Goal: Navigation & Orientation: Find specific page/section

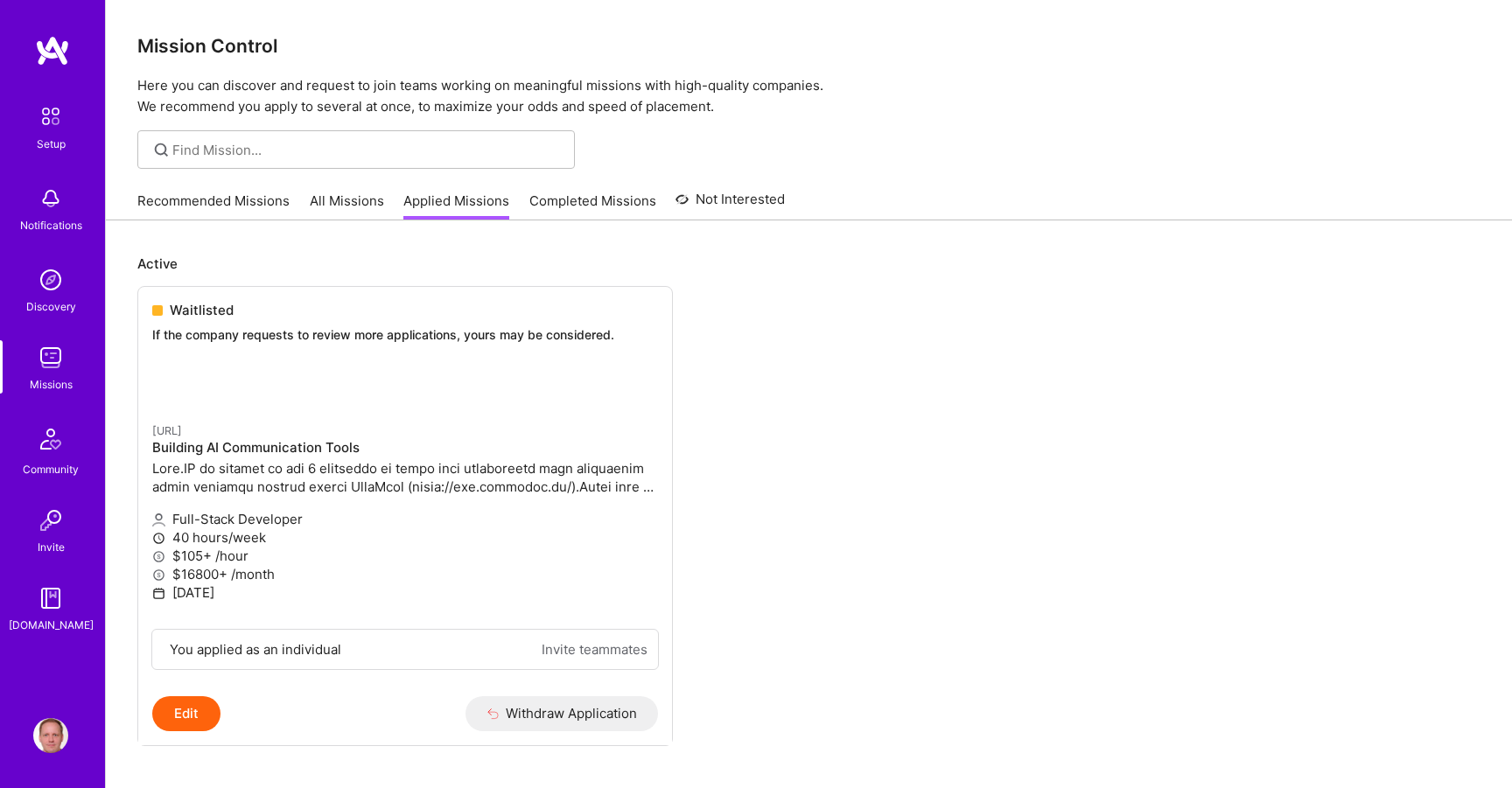
click at [38, 294] on img at bounding box center [51, 280] width 35 height 35
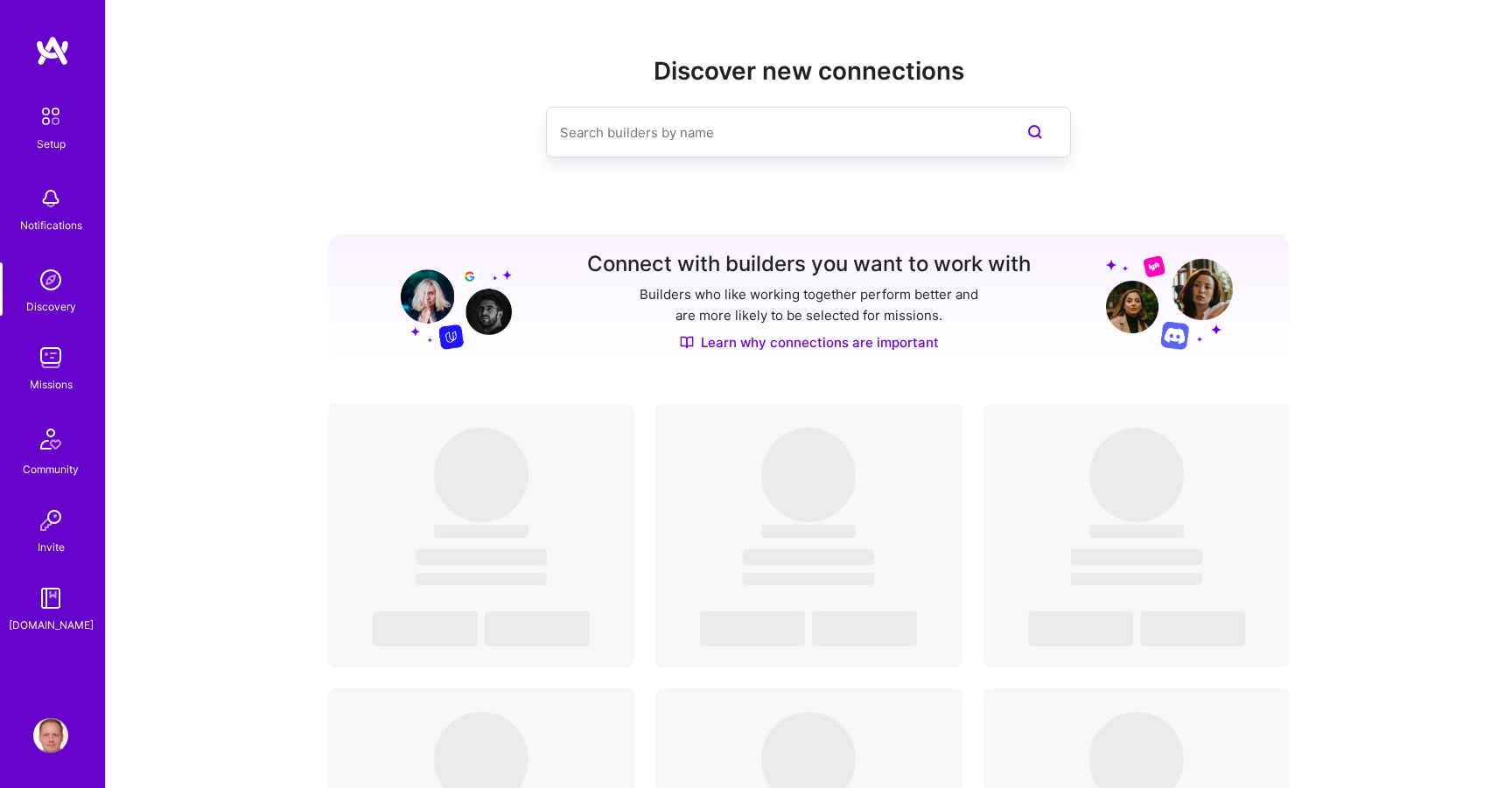
click at [49, 389] on div "Missions" at bounding box center [52, 384] width 43 height 19
